Goal: Obtain resource: Download file/media

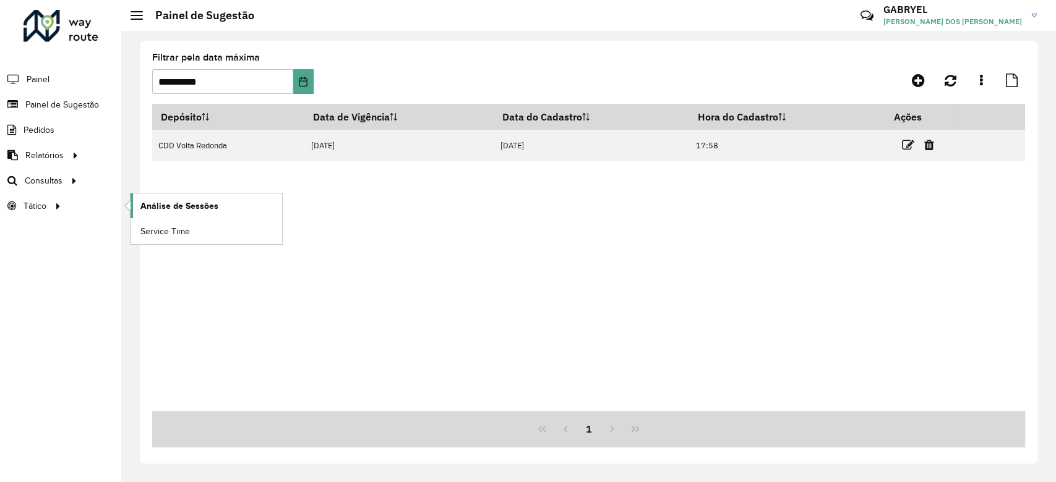
click at [166, 207] on span "Análise de Sessões" at bounding box center [179, 206] width 78 height 13
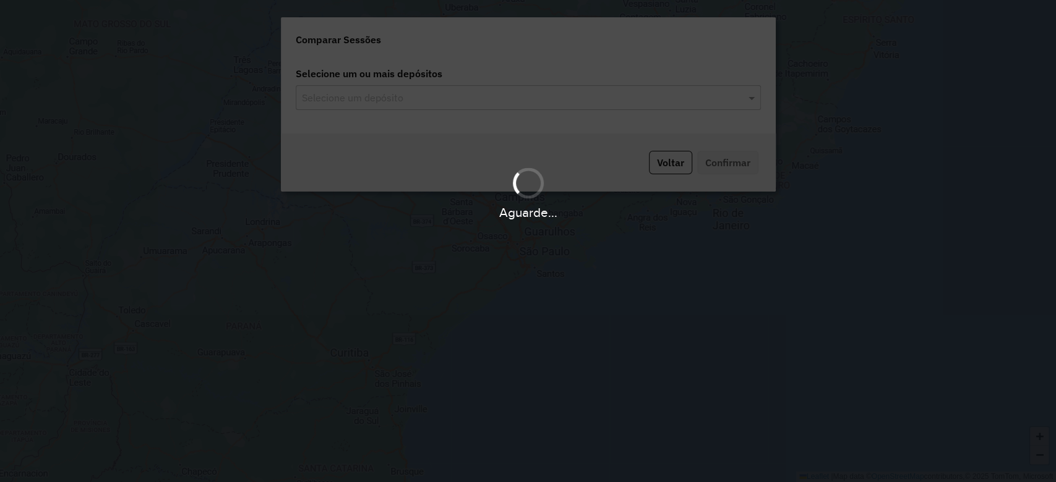
click at [523, 105] on div "Aguarde..." at bounding box center [528, 241] width 1056 height 482
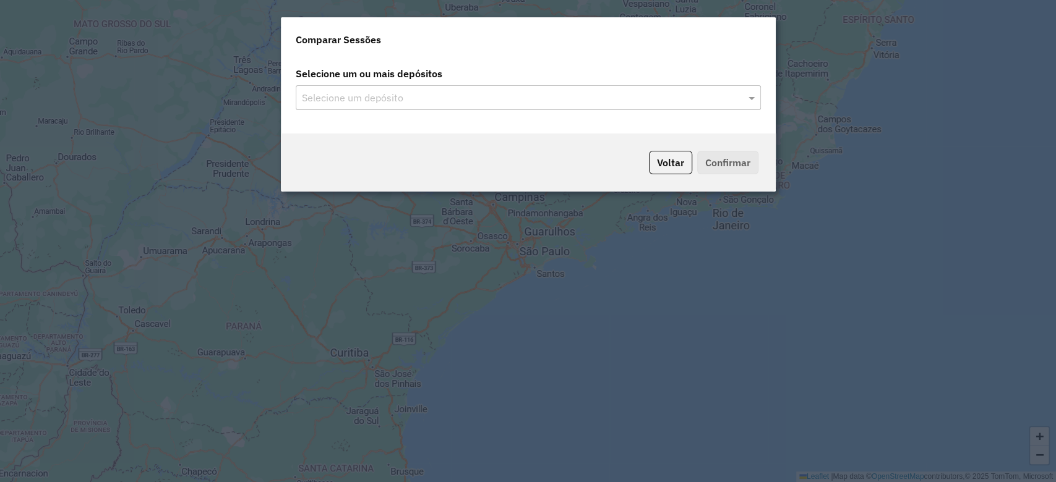
click at [739, 96] on input "text" at bounding box center [522, 98] width 447 height 15
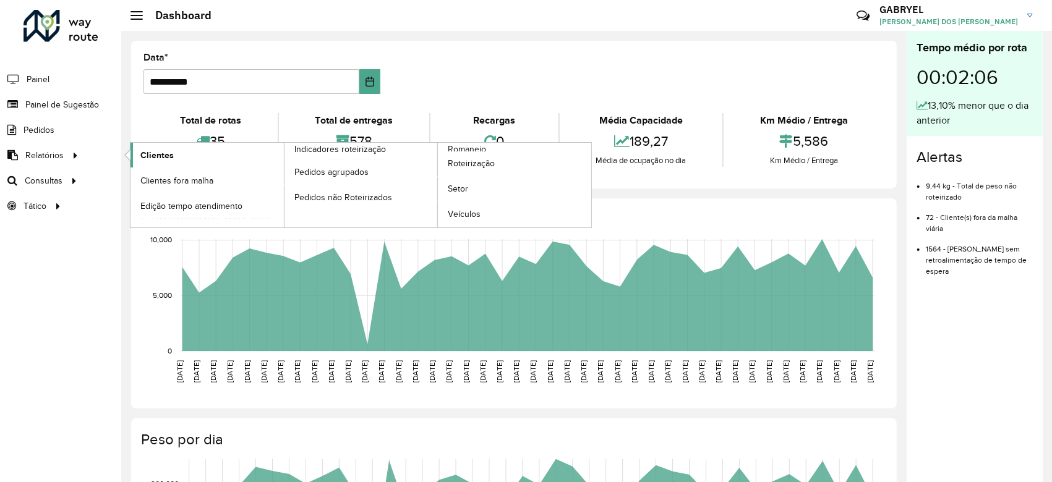
click at [153, 155] on span "Clientes" at bounding box center [156, 155] width 33 height 13
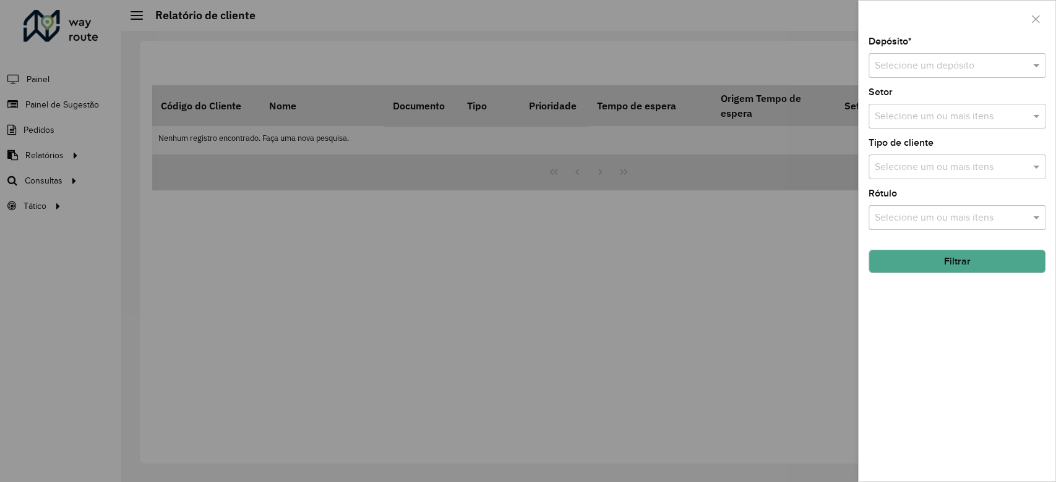
click at [999, 87] on div "Depósito * Selecione um depósito Setor Selecione um ou mais itens Tipo de clien…" at bounding box center [957, 259] width 197 height 445
click at [997, 66] on input "text" at bounding box center [945, 66] width 140 height 15
click at [967, 110] on div "CDD Volta Redonda" at bounding box center [957, 101] width 176 height 21
click at [999, 267] on button "Filtrar" at bounding box center [956, 262] width 177 height 24
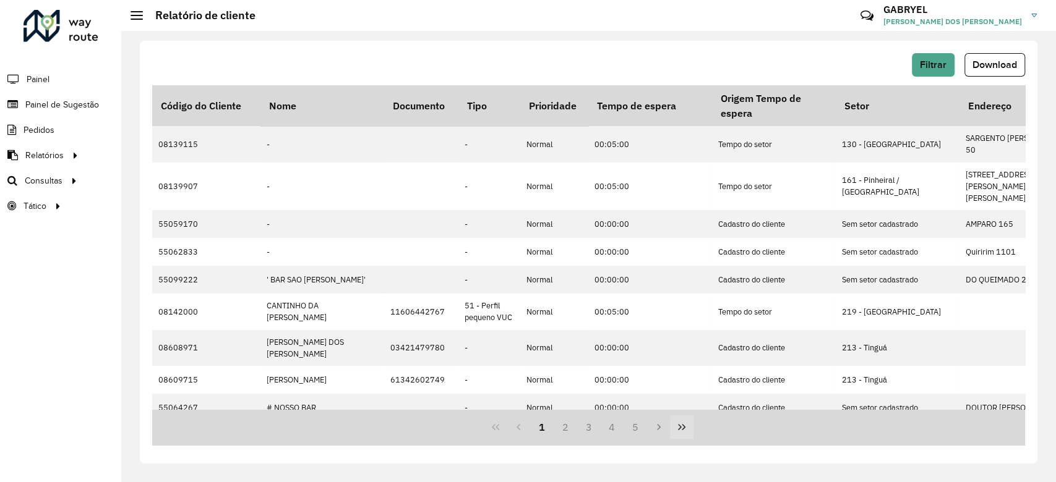
click at [684, 427] on icon "Last Page" at bounding box center [681, 427] width 7 height 6
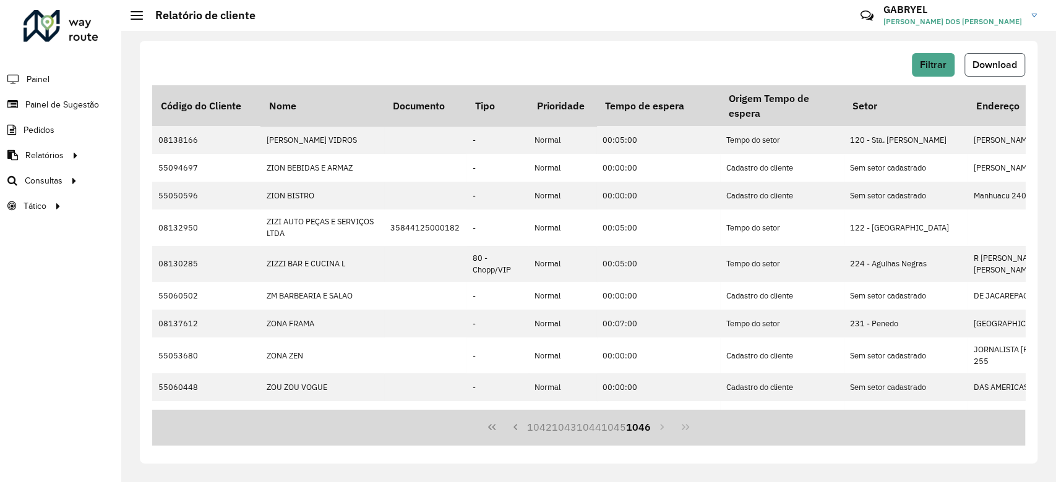
click at [978, 69] on span "Download" at bounding box center [994, 64] width 45 height 11
